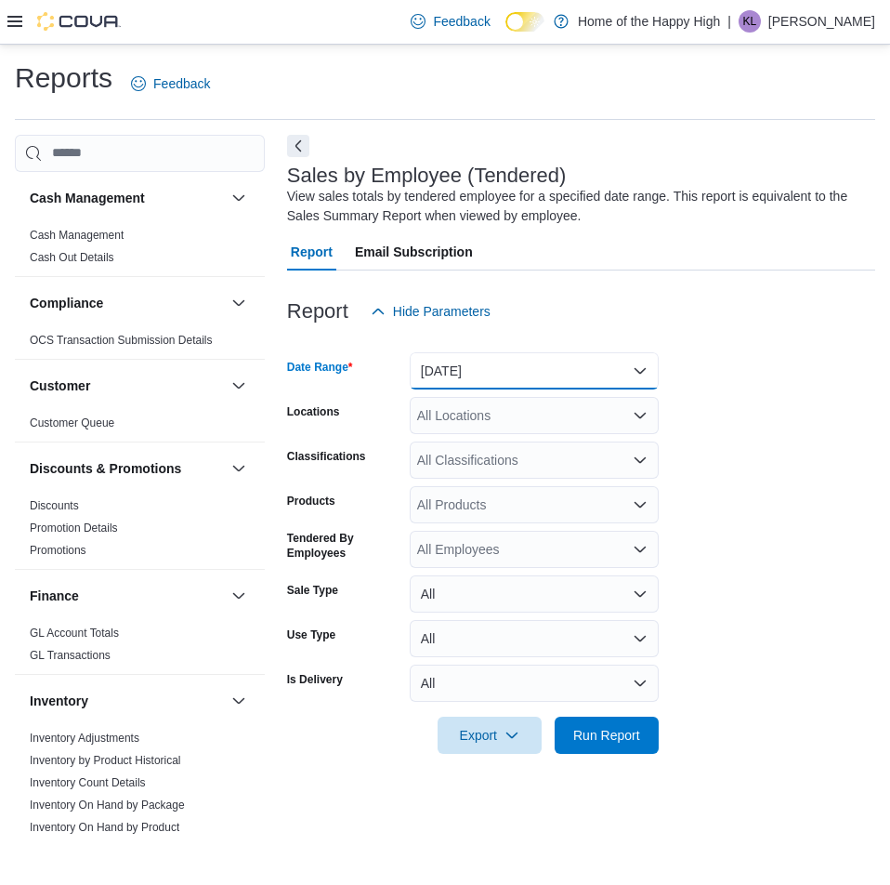
click at [533, 375] on button "[DATE]" at bounding box center [534, 370] width 249 height 37
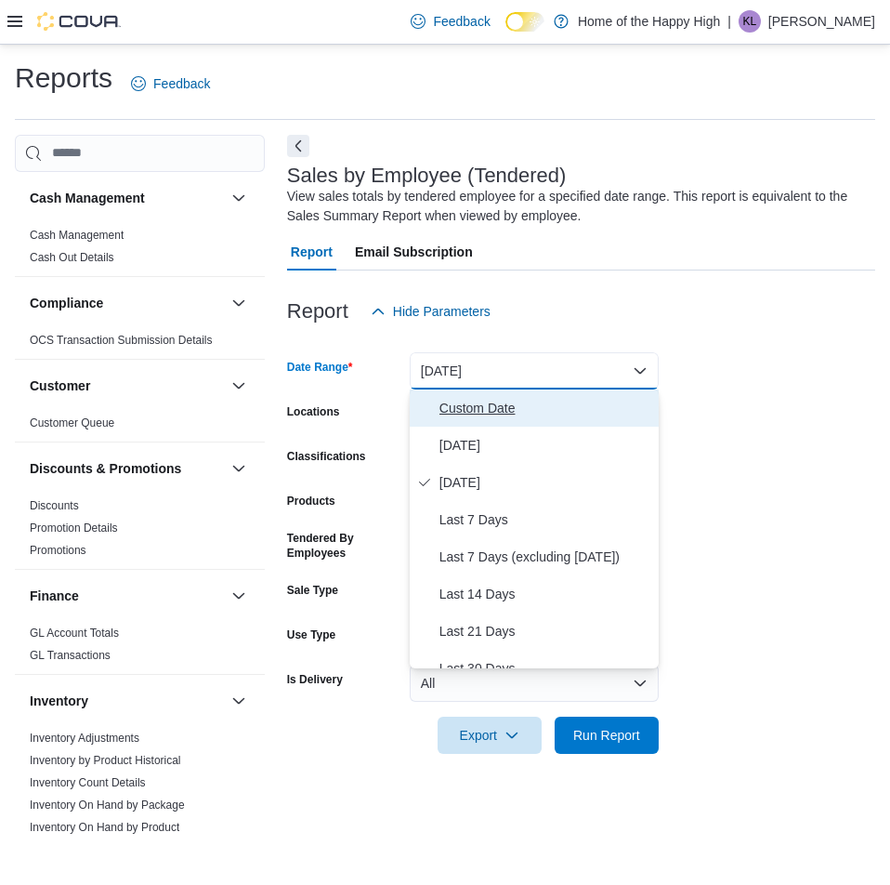
click at [538, 414] on span "Custom Date" at bounding box center [546, 408] width 212 height 22
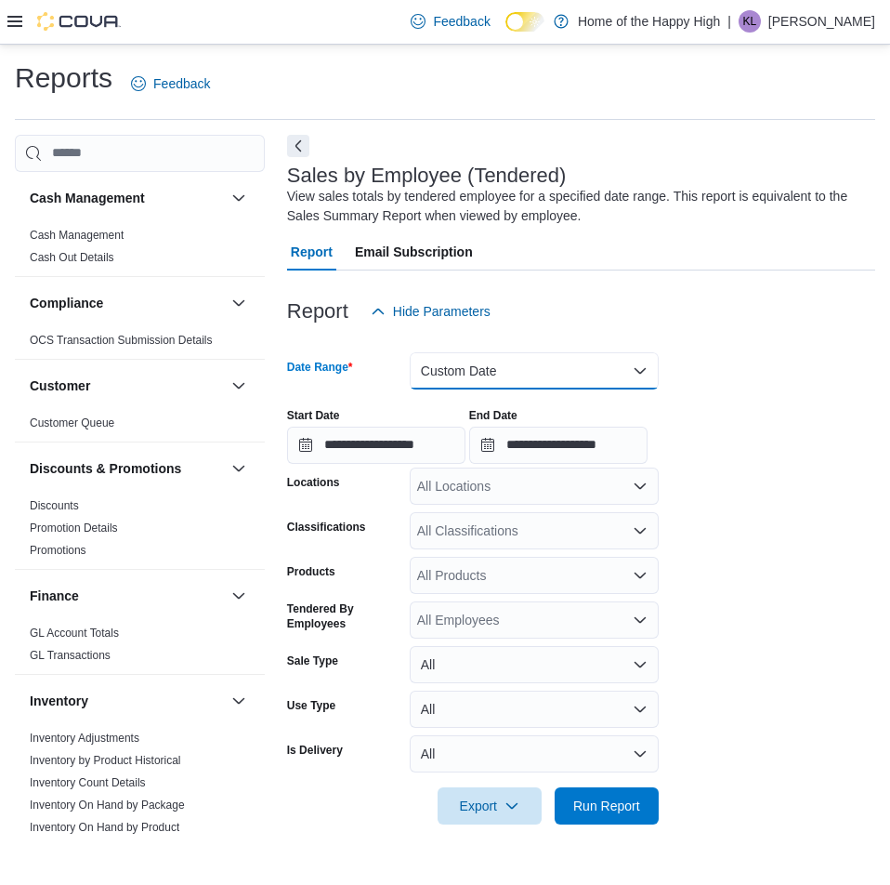
click at [542, 368] on button "Custom Date" at bounding box center [534, 370] width 249 height 37
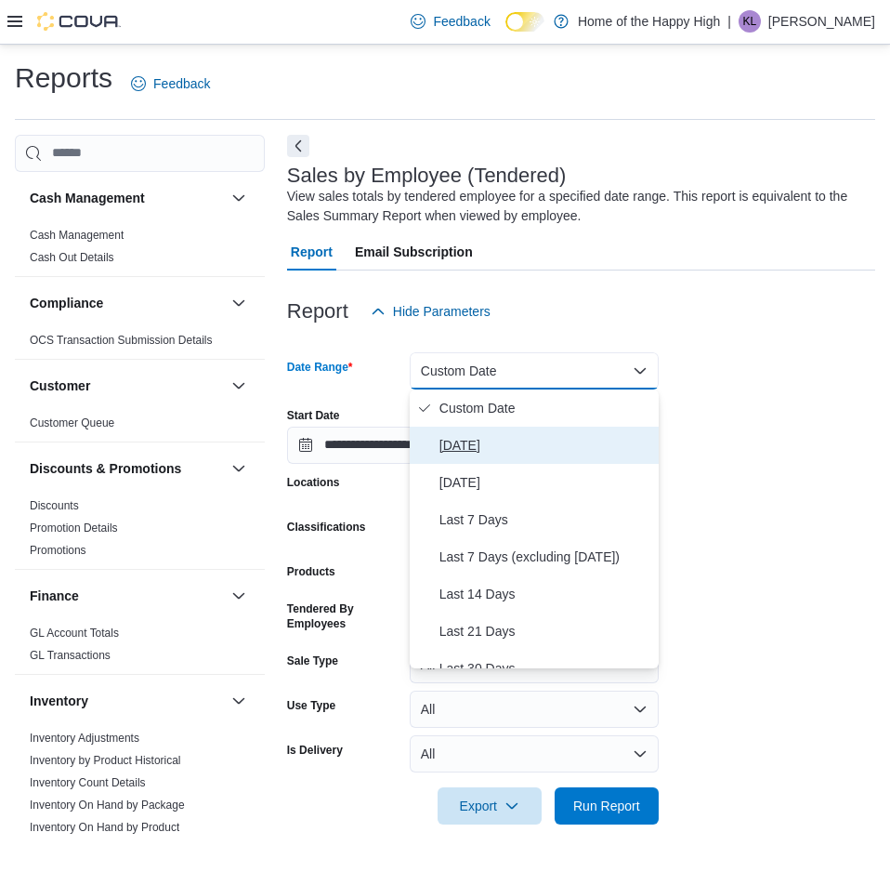
click at [525, 440] on span "[DATE]" at bounding box center [546, 445] width 212 height 22
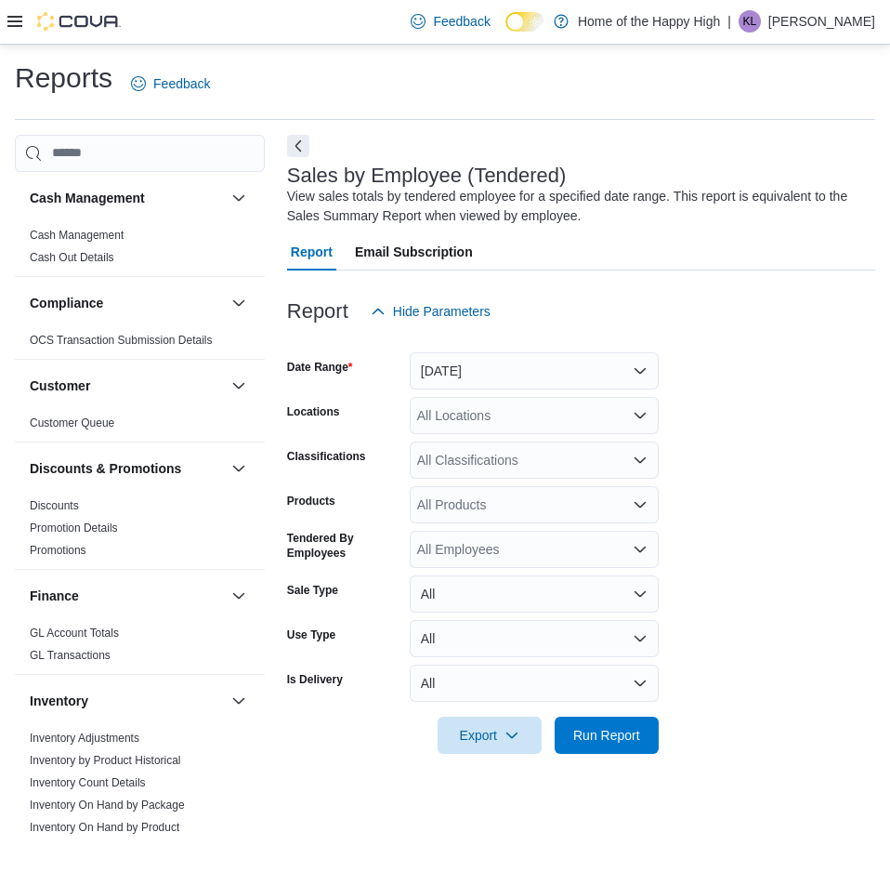
click at [516, 475] on div "All Classifications" at bounding box center [534, 459] width 249 height 37
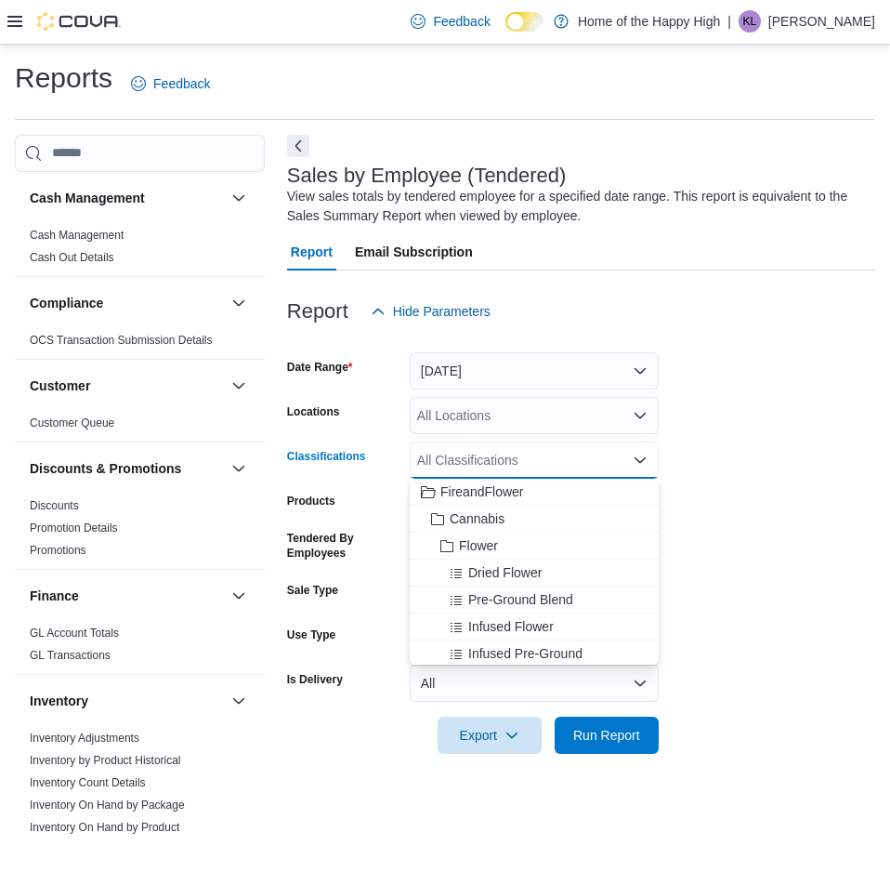
click at [519, 428] on div "All Locations" at bounding box center [534, 415] width 249 height 37
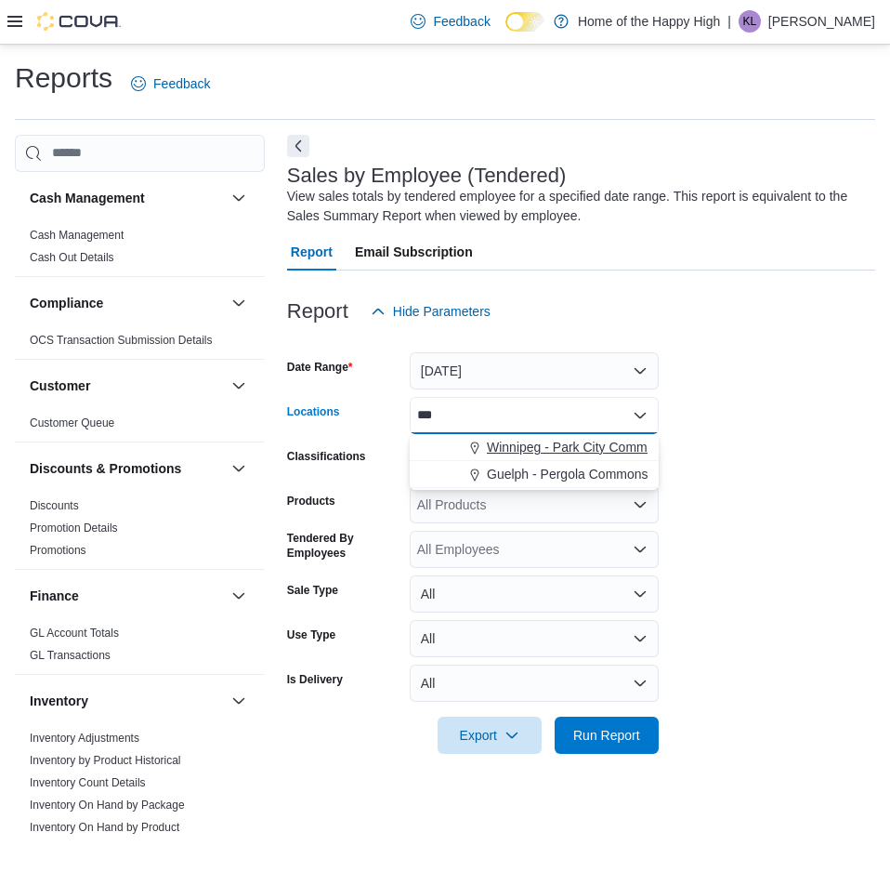
type input "***"
drag, startPoint x: 545, startPoint y: 438, endPoint x: 496, endPoint y: 337, distance: 111.8
click at [546, 438] on span "Winnipeg - Park City Commons - Fire & Flower" at bounding box center [622, 447] width 270 height 19
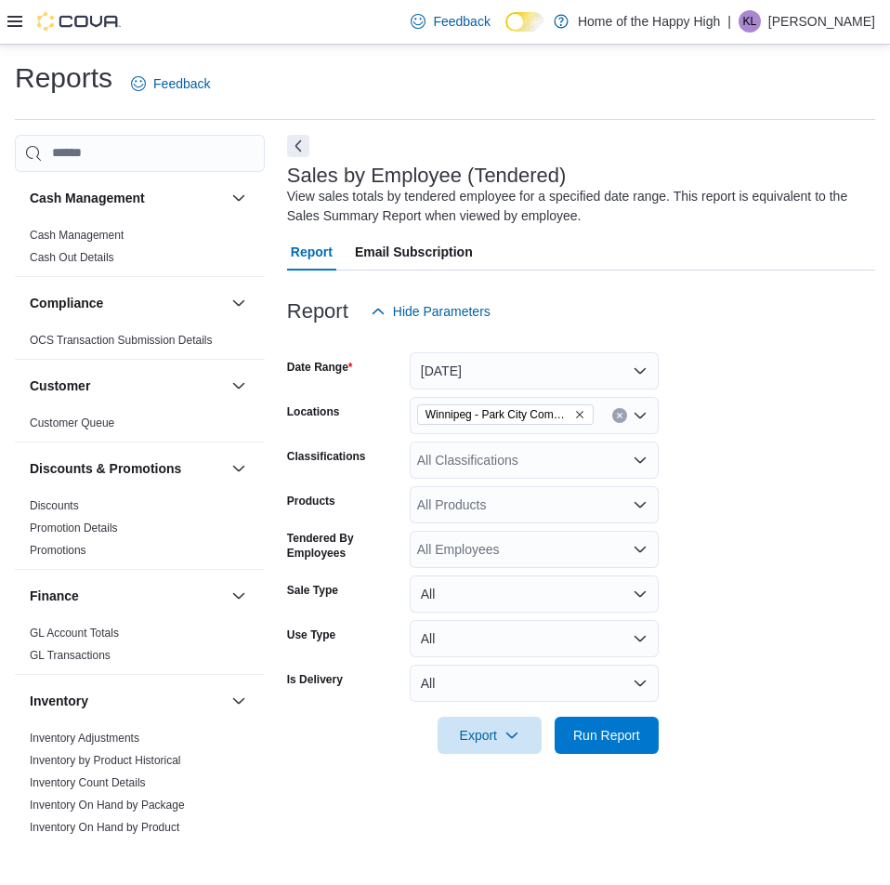
click at [705, 562] on form "Date Range [DATE] Locations [GEOGRAPHIC_DATA] - [GEOGRAPHIC_DATA] - Fire & Flow…" at bounding box center [581, 542] width 588 height 424
click at [616, 734] on span "Run Report" at bounding box center [606, 734] width 67 height 19
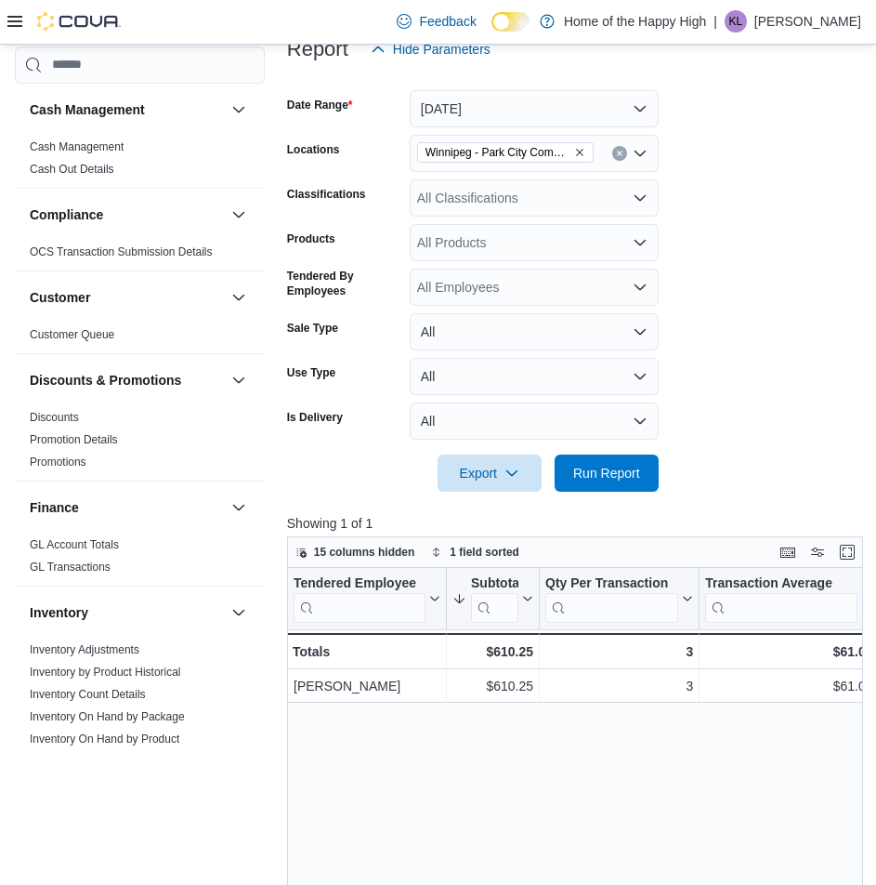
scroll to position [279, 0]
